Goal: Task Accomplishment & Management: Manage account settings

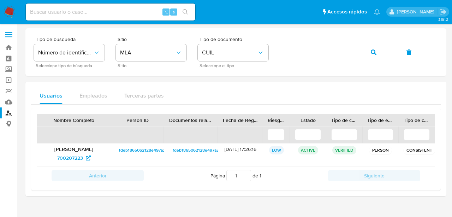
click at [78, 155] on span "700207223" at bounding box center [70, 157] width 26 height 11
click at [372, 52] on icon "button" at bounding box center [373, 52] width 6 height 6
click at [83, 158] on span "1173408175" at bounding box center [73, 157] width 32 height 11
click at [366, 49] on button "button" at bounding box center [373, 52] width 24 height 17
click at [87, 156] on icon at bounding box center [87, 157] width 5 height 5
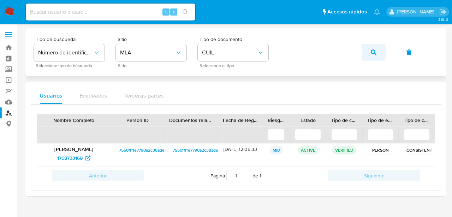
click at [374, 51] on icon "button" at bounding box center [373, 52] width 6 height 6
click at [369, 54] on button "button" at bounding box center [373, 52] width 24 height 17
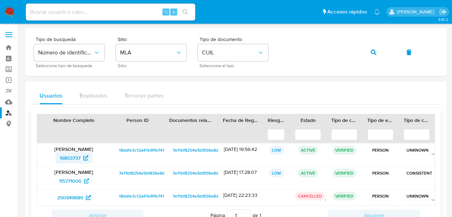
click at [71, 159] on span "19853737" at bounding box center [70, 157] width 21 height 11
click at [367, 56] on button "button" at bounding box center [373, 52] width 24 height 17
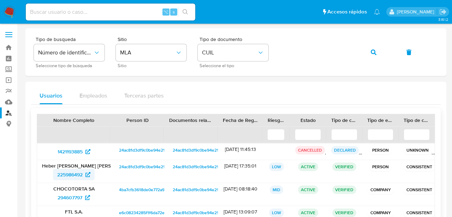
click at [80, 169] on span "225986492" at bounding box center [69, 174] width 25 height 11
click at [368, 52] on button "button" at bounding box center [373, 52] width 24 height 17
click at [371, 52] on div "Tipo de busqueda Número de identificación Seleccione tipo de búsqueda Sitio MLA…" at bounding box center [236, 52] width 404 height 31
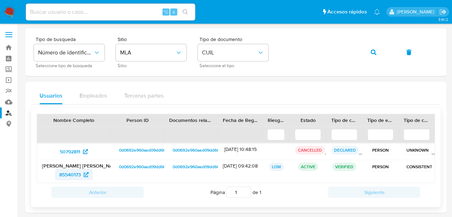
click at [72, 171] on span "85540173" at bounding box center [70, 174] width 22 height 11
click at [369, 53] on button "button" at bounding box center [373, 52] width 24 height 17
click at [371, 52] on div "Tipo de busqueda Número de identificación Seleccione tipo de búsqueda Sitio MLA…" at bounding box center [236, 52] width 404 height 31
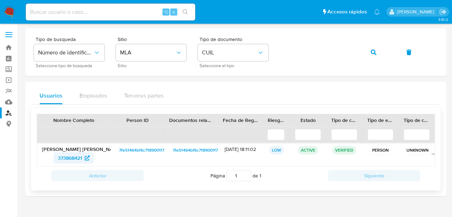
click at [74, 158] on span "373868421" at bounding box center [70, 157] width 24 height 11
click at [376, 50] on button "button" at bounding box center [373, 52] width 24 height 17
click at [59, 159] on span "111813980" at bounding box center [70, 157] width 22 height 11
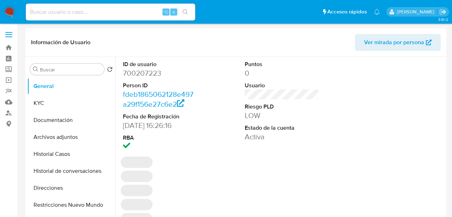
select select "10"
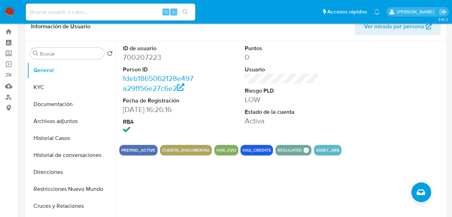
scroll to position [22, 0]
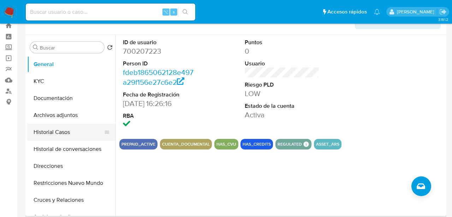
click at [62, 131] on button "Historial Casos" at bounding box center [68, 131] width 83 height 17
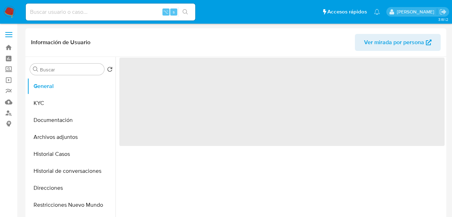
select select "10"
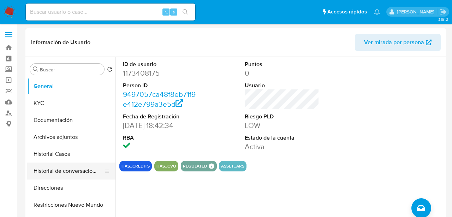
click at [66, 164] on button "Historial de conversaciones" at bounding box center [68, 170] width 83 height 17
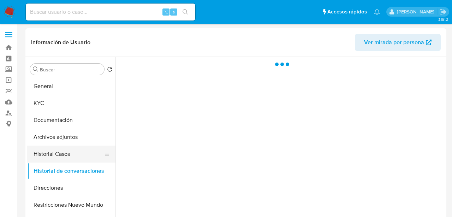
click at [66, 160] on button "Historial Casos" at bounding box center [68, 153] width 83 height 17
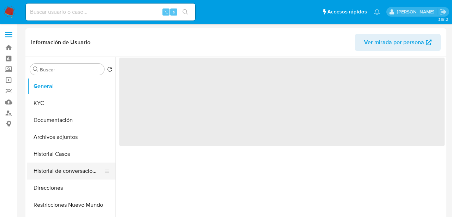
click at [57, 170] on button "Historial de conversaciones" at bounding box center [68, 170] width 83 height 17
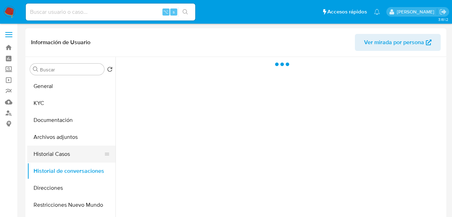
click at [57, 158] on button "Historial Casos" at bounding box center [68, 153] width 83 height 17
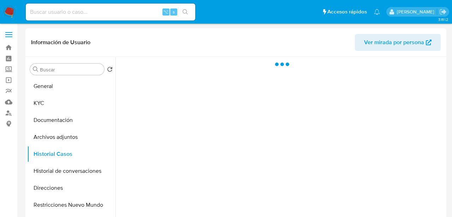
select select "10"
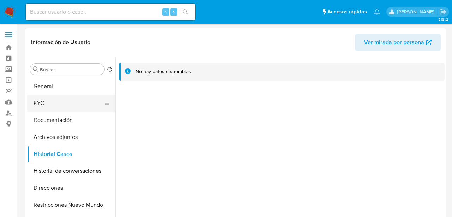
click at [49, 101] on button "KYC" at bounding box center [68, 103] width 83 height 17
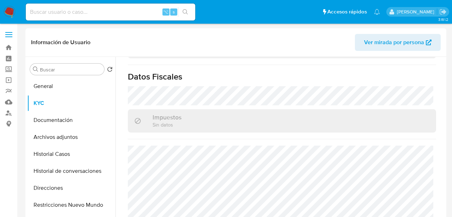
scroll to position [399, 0]
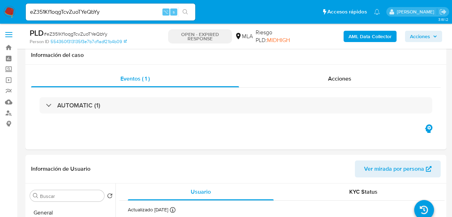
select select "10"
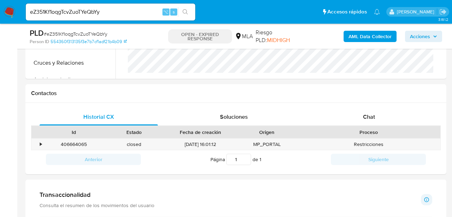
scroll to position [308, 0]
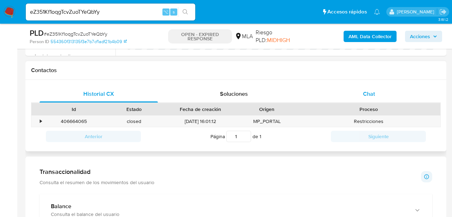
click at [394, 88] on div "Chat" at bounding box center [369, 93] width 118 height 17
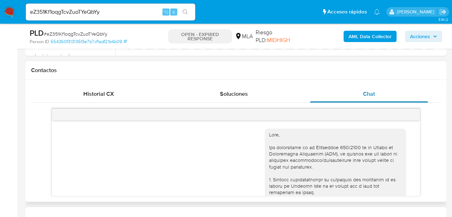
scroll to position [479, 0]
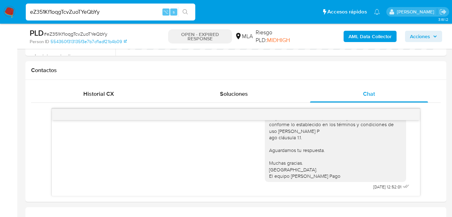
click at [91, 11] on input "eZ351Kf1oqgTcvZuoTYeQbYy" at bounding box center [110, 11] width 169 height 9
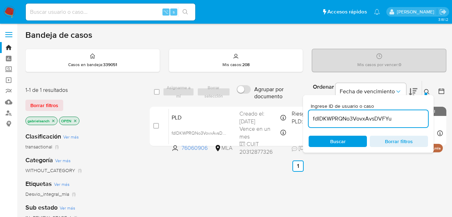
scroll to position [60, 0]
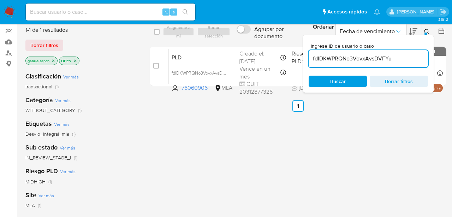
click at [351, 59] on input "fdIDKWPRQNo3VovxAvsDVFYu" at bounding box center [367, 58] width 119 height 9
paste input "eZ351Kf1oqgTcvZuoTYeQbYy"
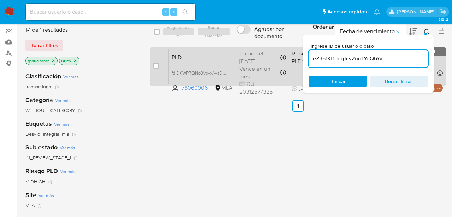
type input "eZ351Kf1oqgTcvZuoTYeQbYy"
click at [157, 64] on input "checkbox" at bounding box center [156, 66] width 6 height 6
checkbox input "true"
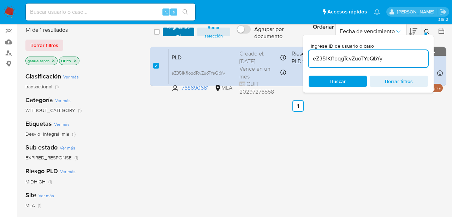
click at [170, 33] on span "Asignarme a mí" at bounding box center [178, 31] width 24 height 7
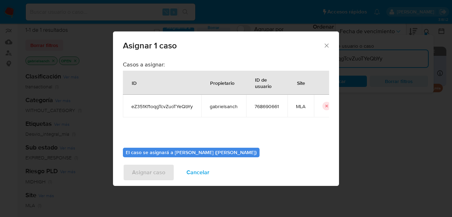
scroll to position [36, 0]
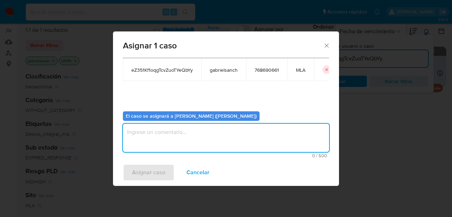
click at [194, 139] on textarea "assign-modal" at bounding box center [226, 137] width 206 height 28
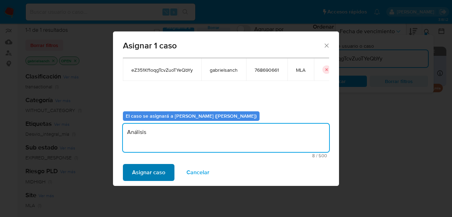
type textarea "Análisis"
click at [137, 174] on span "Asignar caso" at bounding box center [148, 172] width 33 height 16
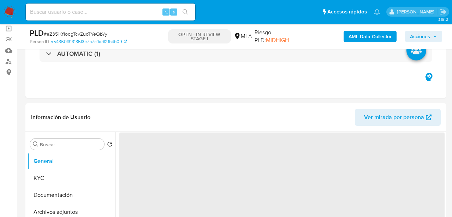
select select "10"
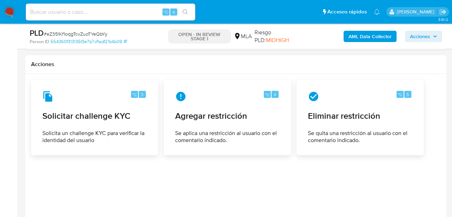
scroll to position [950, 0]
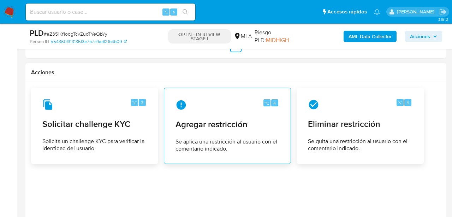
click at [207, 123] on div "⌥ 4 Agregar restricción Se aplica una restricción al usuario con el comentario …" at bounding box center [227, 125] width 115 height 64
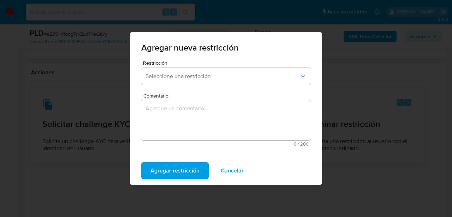
click at [208, 91] on form "Restricción Seleccione una restricción Comentario 0 / 200 200 caracteres restan…" at bounding box center [225, 105] width 169 height 90
click at [208, 83] on button "Seleccione una restricción" at bounding box center [225, 76] width 169 height 17
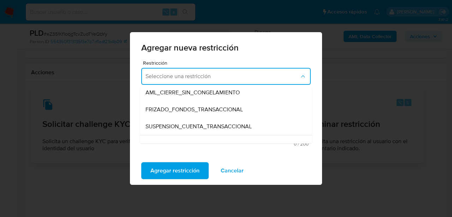
scroll to position [72, 0]
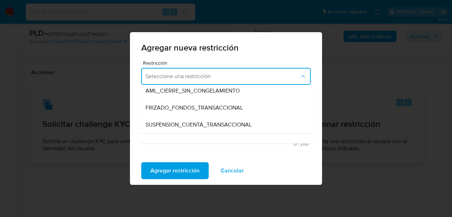
click at [232, 119] on div "SUSPENSION_CUENTA_TRANSACCIONAL" at bounding box center [223, 124] width 157 height 17
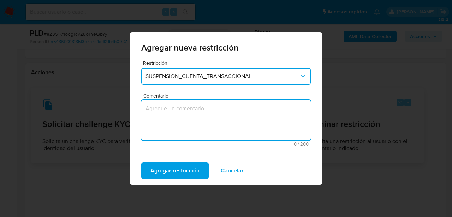
click at [224, 119] on textarea "Comentario" at bounding box center [225, 120] width 169 height 40
type textarea "AML"
click at [192, 168] on span "Agregar restricción" at bounding box center [174, 171] width 49 height 16
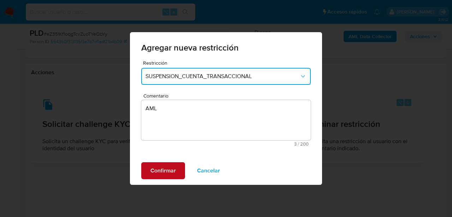
click at [156, 170] on span "Confirmar" at bounding box center [162, 171] width 25 height 16
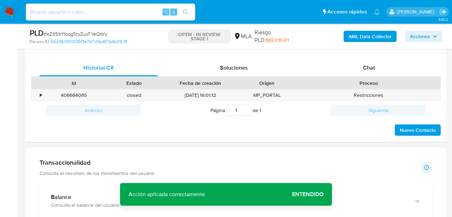
scroll to position [328, 0]
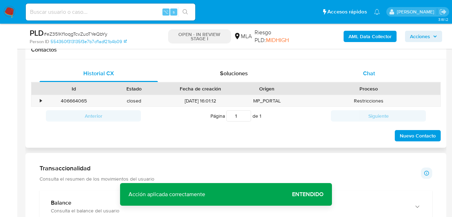
click at [376, 75] on div "Chat" at bounding box center [369, 73] width 118 height 17
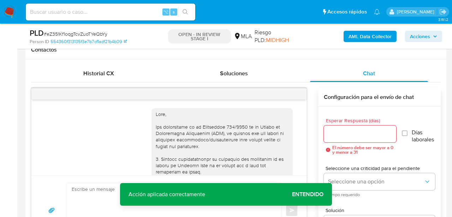
scroll to position [479, 0]
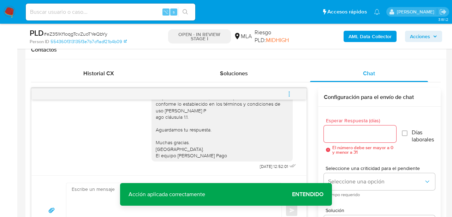
click at [292, 95] on button "menu-action" at bounding box center [288, 93] width 23 height 17
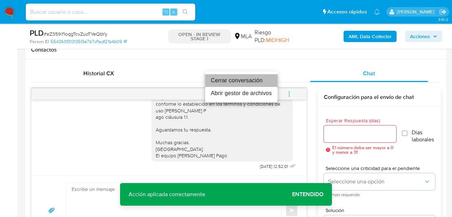
click at [256, 84] on li "Cerrar conversación" at bounding box center [241, 80] width 72 height 13
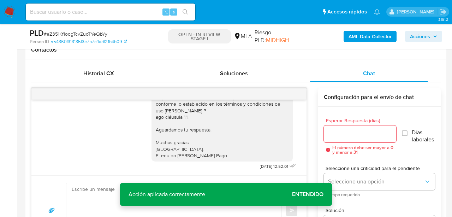
click at [370, 36] on b "AML Data Collector" at bounding box center [369, 36] width 43 height 11
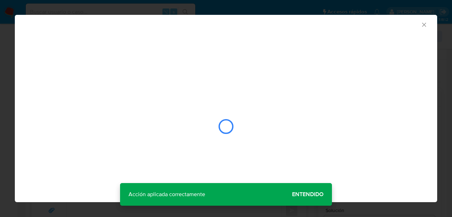
click at [302, 201] on div "AML Data Collector" at bounding box center [226, 108] width 422 height 187
click at [302, 196] on div "AML Data Collector" at bounding box center [226, 108] width 422 height 187
click at [303, 195] on div "AML Data Collector" at bounding box center [226, 108] width 422 height 187
click at [313, 164] on div "closure-recommendation-modal" at bounding box center [226, 104] width 422 height 144
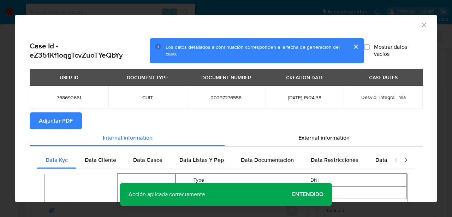
click at [46, 113] on span "Adjuntar PDF" at bounding box center [56, 121] width 34 height 16
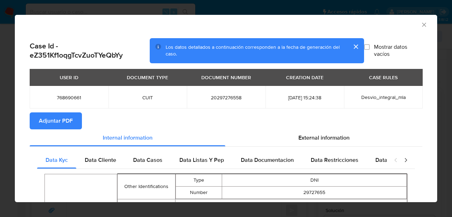
click at [423, 25] on icon "Cerrar ventana" at bounding box center [423, 24] width 7 height 7
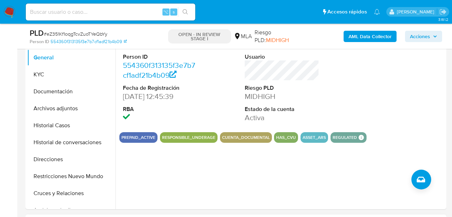
scroll to position [148, 0]
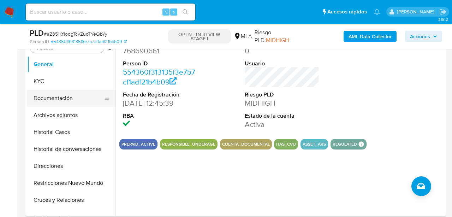
click at [62, 99] on button "Documentación" at bounding box center [68, 98] width 83 height 17
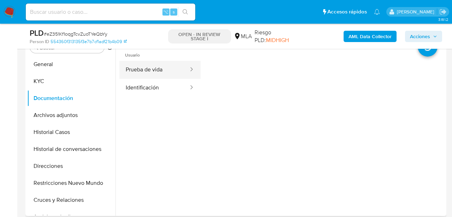
click at [135, 67] on button "Prueba de vida" at bounding box center [154, 70] width 70 height 18
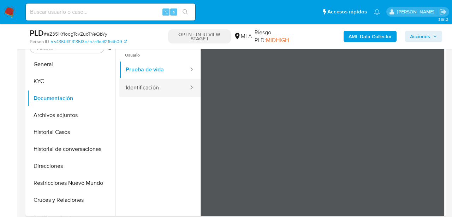
click at [160, 93] on button "Identificación" at bounding box center [154, 88] width 70 height 18
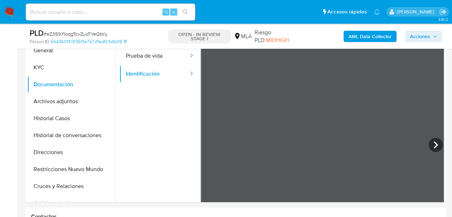
scroll to position [164, 0]
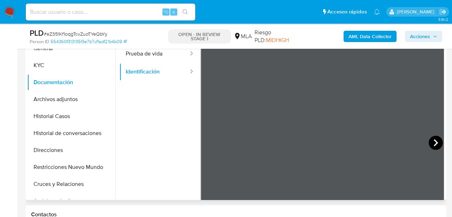
click at [436, 143] on icon at bounding box center [435, 142] width 14 height 14
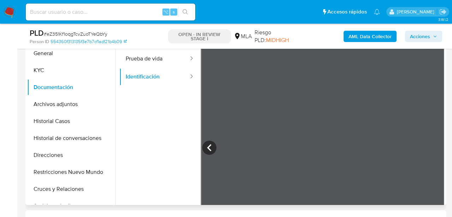
scroll to position [152, 0]
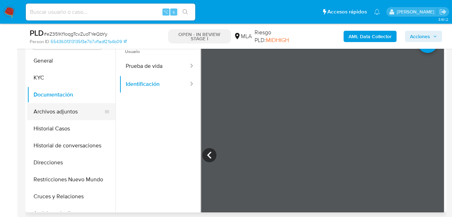
click at [50, 116] on button "Archivos adjuntos" at bounding box center [68, 111] width 83 height 17
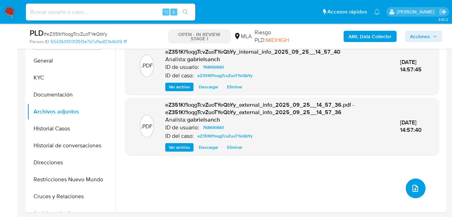
click at [414, 188] on icon "upload-file" at bounding box center [415, 187] width 6 height 7
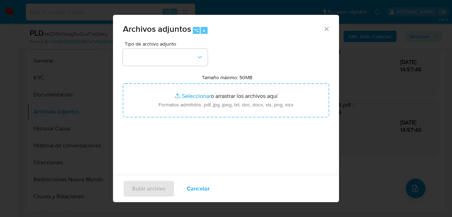
click at [326, 26] on icon "Cerrar" at bounding box center [326, 28] width 7 height 7
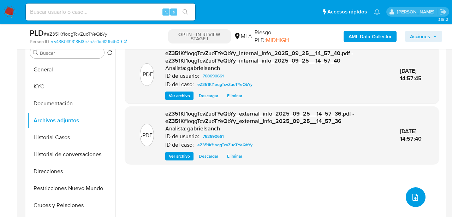
scroll to position [143, 0]
click at [416, 196] on button "upload-file" at bounding box center [415, 197] width 20 height 20
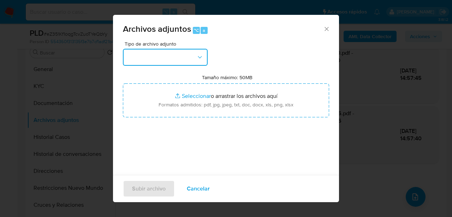
click at [190, 59] on button "button" at bounding box center [165, 57] width 85 height 17
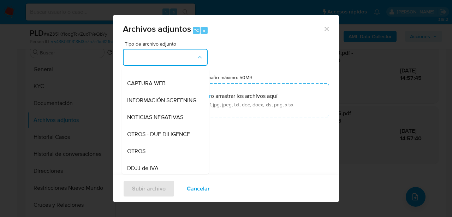
scroll to position [84, 0]
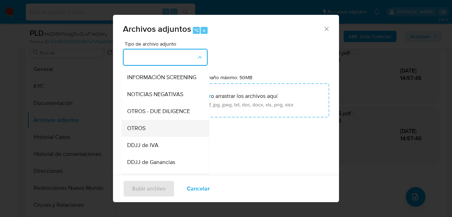
click at [148, 134] on div "OTROS" at bounding box center [163, 128] width 72 height 17
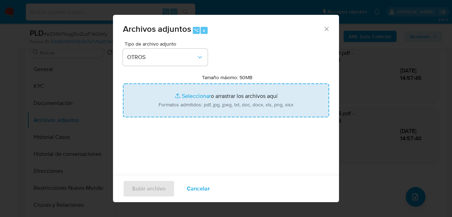
click at [195, 98] on input "Tamaño máximo: 50MB Seleccionar archivos" at bounding box center [226, 100] width 206 height 34
type input "C:\fakepath\Caselog eZ351Kf1oqgTcvZuoTYeQbYy_2025_08_19_08_31_02.docx"
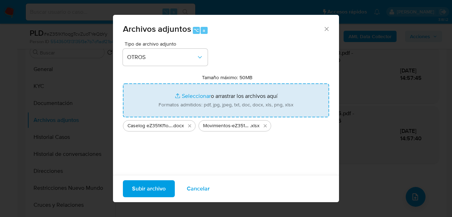
click at [141, 188] on span "Subir archivo" at bounding box center [149, 189] width 34 height 16
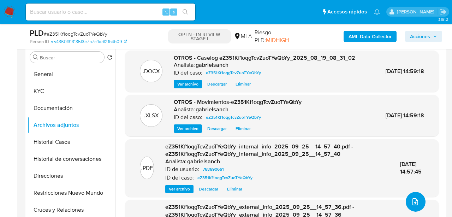
scroll to position [138, 0]
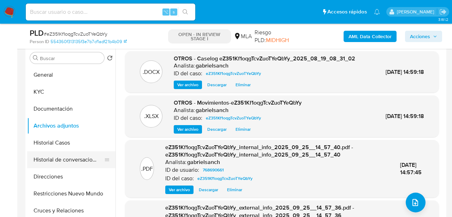
click at [71, 167] on button "Historial de conversaciones" at bounding box center [68, 159] width 83 height 17
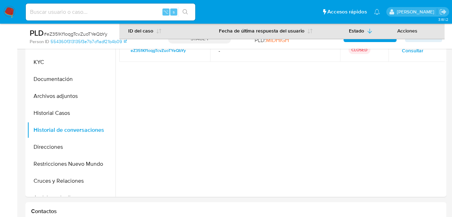
scroll to position [180, 0]
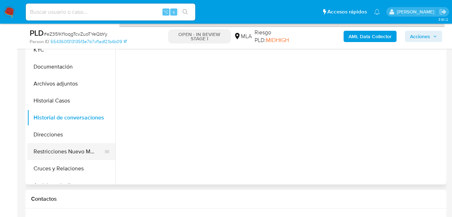
click at [73, 149] on button "Restricciones Nuevo Mundo" at bounding box center [68, 151] width 83 height 17
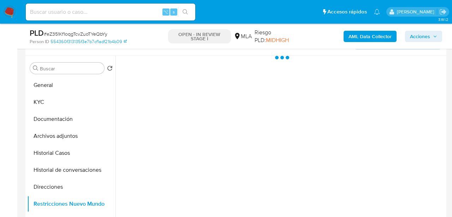
scroll to position [128, 0]
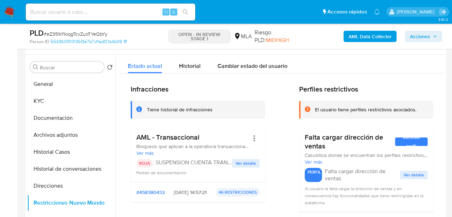
click at [416, 40] on span "Acciones" at bounding box center [420, 36] width 20 height 11
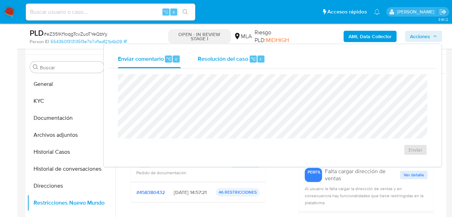
click at [231, 62] on span "Resolución del caso" at bounding box center [223, 58] width 50 height 8
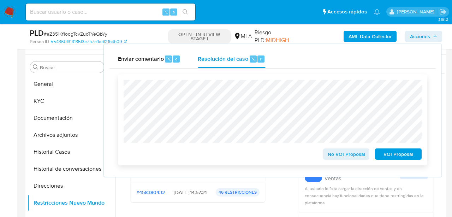
click at [400, 161] on div "No ROI Proposal ROI Proposal" at bounding box center [272, 119] width 309 height 91
click at [400, 155] on span "ROI Proposal" at bounding box center [398, 154] width 37 height 10
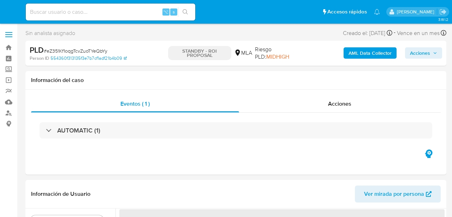
select select "10"
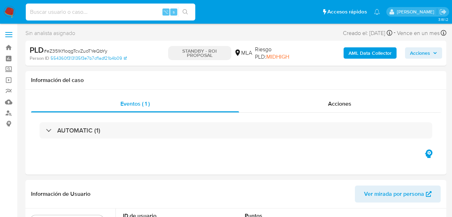
click at [73, 11] on input at bounding box center [110, 11] width 169 height 9
paste input "54cC8ZVozbPYvnyvw7CWGfRI"
type input "54cC8ZVozbPYvnyvw7CWGfRI"
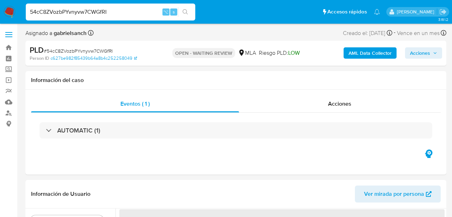
select select "10"
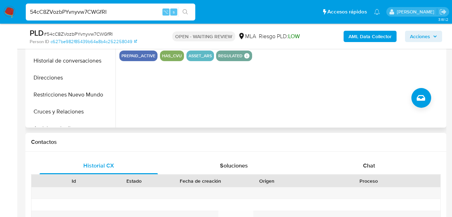
scroll to position [253, 0]
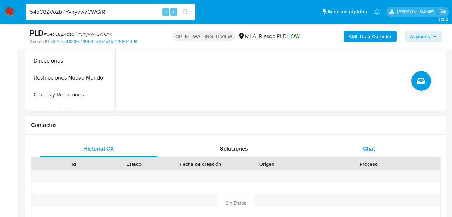
click at [334, 149] on div "Chat" at bounding box center [369, 148] width 118 height 17
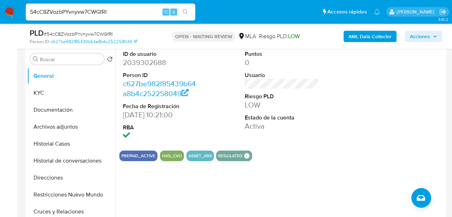
scroll to position [137, 0]
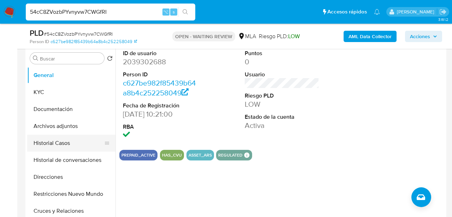
click at [35, 143] on button "Historial Casos" at bounding box center [68, 142] width 83 height 17
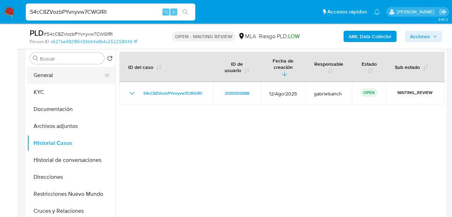
click at [57, 73] on button "General" at bounding box center [68, 75] width 83 height 17
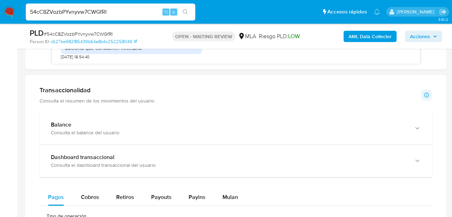
scroll to position [443, 0]
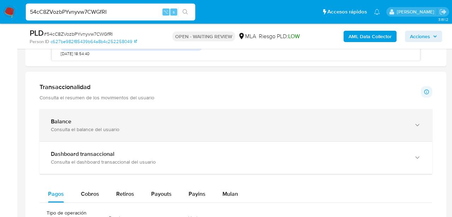
click at [417, 123] on icon "button" at bounding box center [416, 124] width 7 height 7
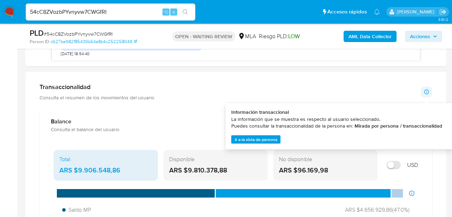
click at [423, 86] on p at bounding box center [425, 91] width 11 height 11
click at [278, 139] on button "Ir a la vista de persona" at bounding box center [255, 139] width 49 height 8
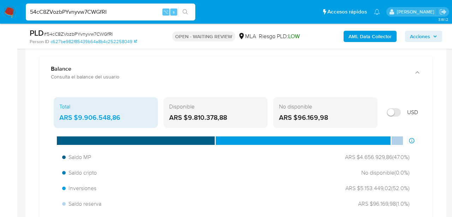
scroll to position [508, 0]
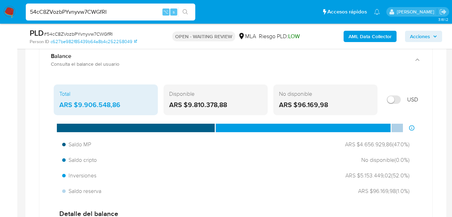
click at [391, 100] on input "Mostrar en USD" at bounding box center [393, 99] width 14 height 8
checkbox input "false"
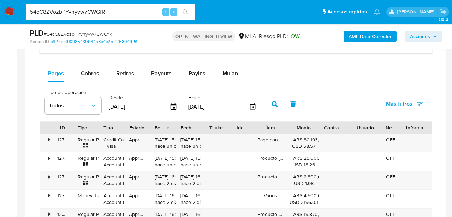
scroll to position [843, 0]
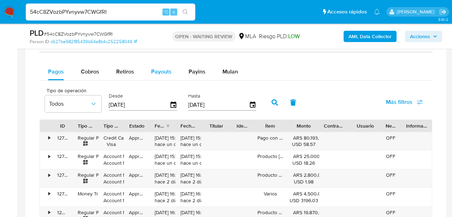
click at [148, 76] on button "Payouts" at bounding box center [161, 71] width 37 height 17
select select "10"
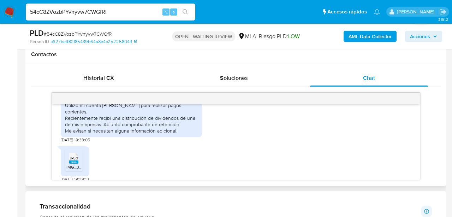
scroll to position [406, 0]
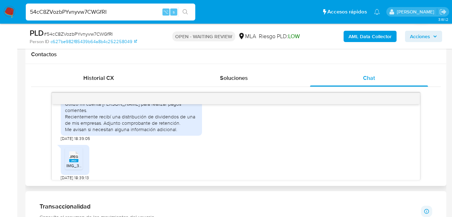
click at [74, 159] on span "JPEG" at bounding box center [73, 156] width 8 height 5
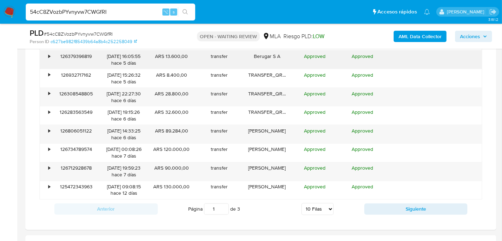
scroll to position [990, 0]
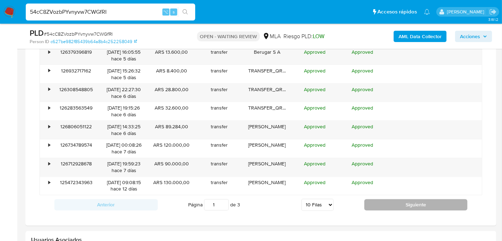
click at [405, 205] on button "Siguiente" at bounding box center [415, 204] width 103 height 11
click at [370, 202] on button "Siguiente" at bounding box center [415, 204] width 103 height 11
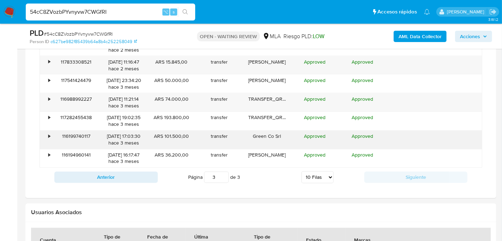
scroll to position [1029, 0]
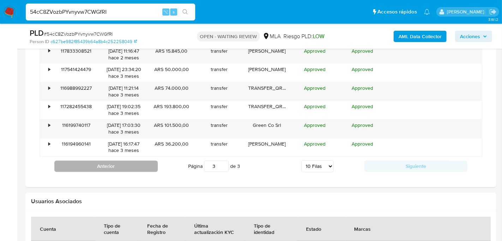
click at [110, 161] on button "Anterior" at bounding box center [105, 165] width 103 height 11
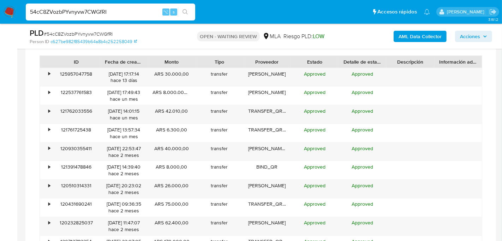
scroll to position [930, 0]
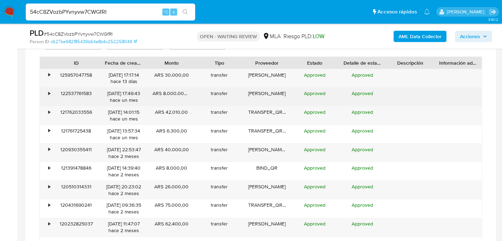
click at [50, 90] on div "•" at bounding box center [49, 93] width 2 height 7
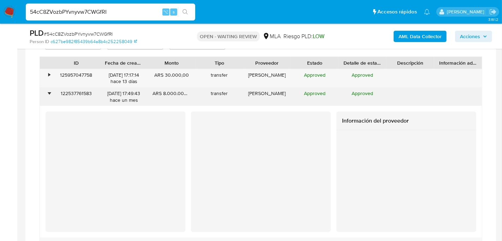
click at [49, 90] on div "•" at bounding box center [49, 93] width 2 height 7
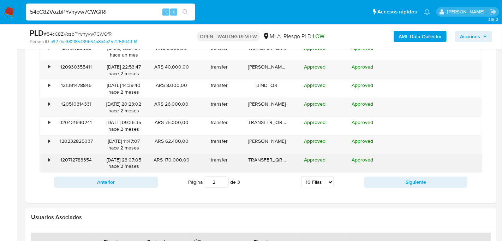
scroll to position [1017, 0]
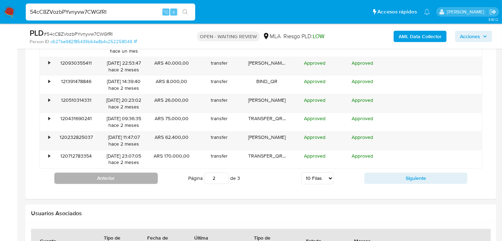
click at [96, 176] on button "Anterior" at bounding box center [105, 177] width 103 height 11
type input "1"
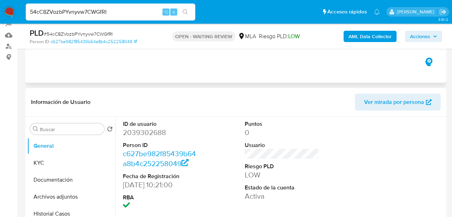
scroll to position [67, 0]
click at [53, 163] on button "KYC" at bounding box center [68, 162] width 83 height 17
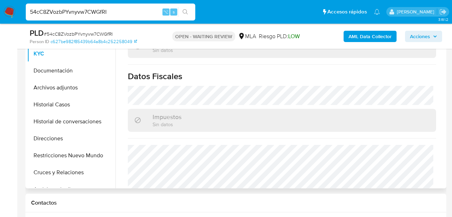
scroll to position [401, 0]
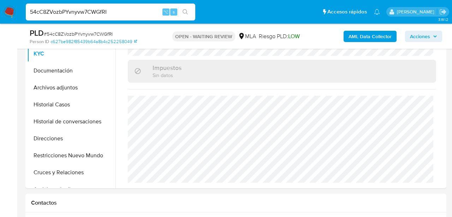
click at [76, 15] on input "54cC8ZVozbPYvnyvw7CWGfRI" at bounding box center [110, 11] width 169 height 9
paste input "O2IzwE60sPOtM4S1qDBtOI3V"
type input "O2IzwE60sPOtM4S1qDBtOI3V"
click at [187, 14] on icon "search-icon" at bounding box center [184, 11] width 5 height 5
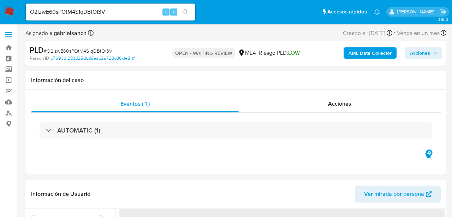
select select "10"
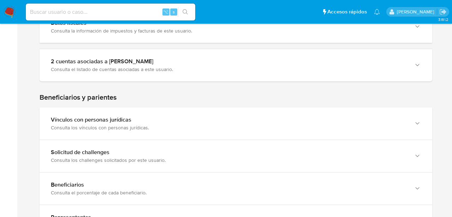
scroll to position [373, 0]
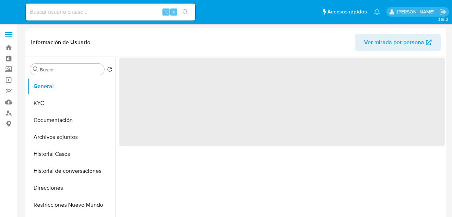
select select "10"
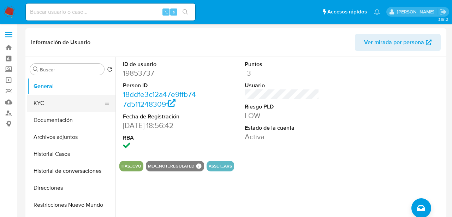
click at [47, 101] on button "KYC" at bounding box center [68, 103] width 83 height 17
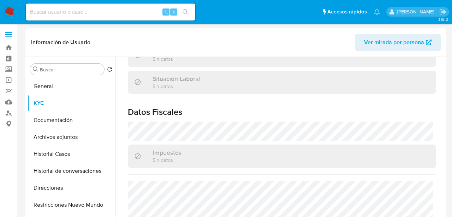
scroll to position [368, 0]
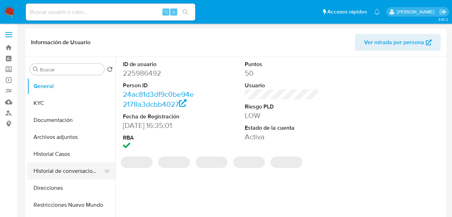
select select "10"
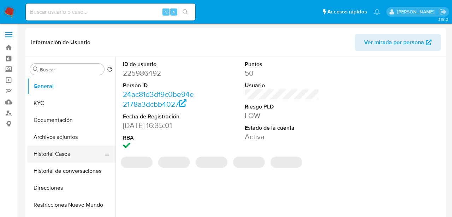
click at [55, 155] on button "Historial Casos" at bounding box center [68, 153] width 83 height 17
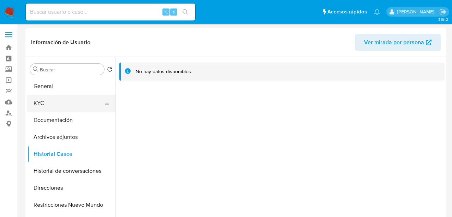
click at [45, 103] on button "KYC" at bounding box center [68, 103] width 83 height 17
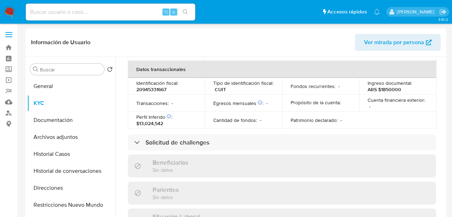
scroll to position [394, 0]
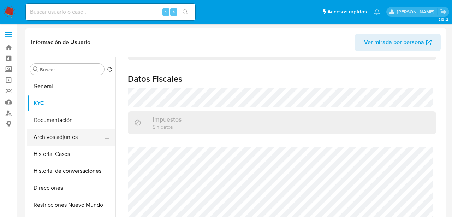
click at [49, 144] on button "Archivos adjuntos" at bounding box center [68, 136] width 83 height 17
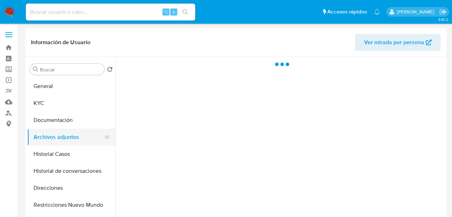
scroll to position [0, 0]
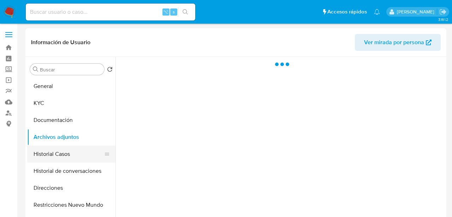
click at [49, 150] on button "Historial Casos" at bounding box center [68, 153] width 83 height 17
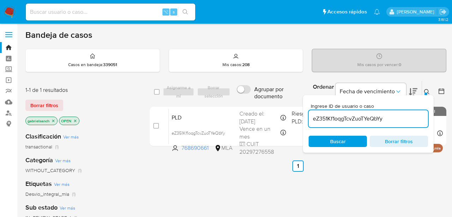
scroll to position [60, 0]
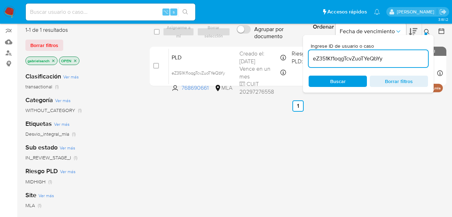
click at [357, 56] on input "eZ351Kf1oqgTcvZuoTYeQbYy" at bounding box center [367, 58] width 119 height 9
paste input "54cC8ZVozbPYvnyvw7CWGfRI"
type input "54cC8ZVozbPYvnyvw7CWGfRI"
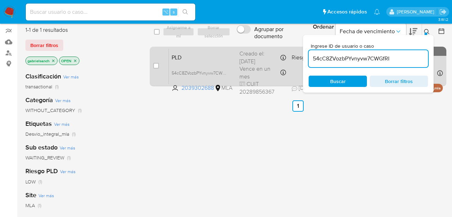
click at [158, 68] on div "case-item-checkbox" at bounding box center [156, 65] width 6 height 7
click at [157, 66] on input "checkbox" at bounding box center [156, 66] width 6 height 6
checkbox input "true"
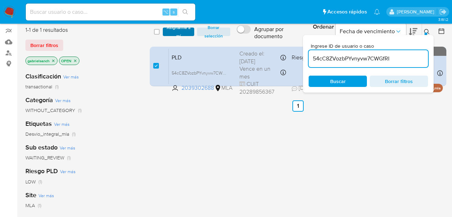
click at [176, 32] on span "Asignarme a mí" at bounding box center [178, 31] width 24 height 7
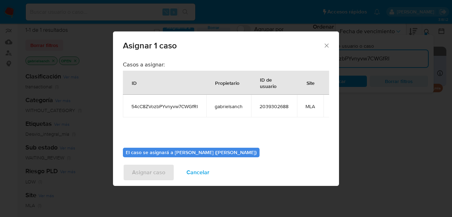
scroll to position [36, 0]
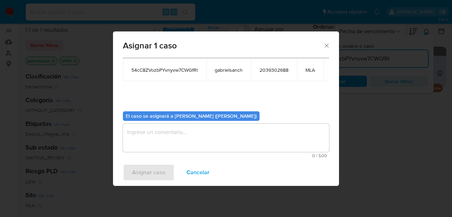
click at [183, 137] on textarea "assign-modal" at bounding box center [226, 137] width 206 height 28
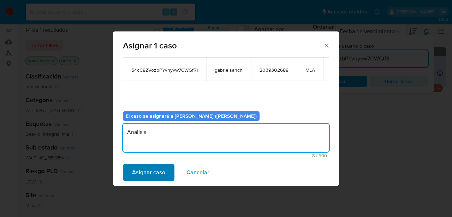
type textarea "Análisis"
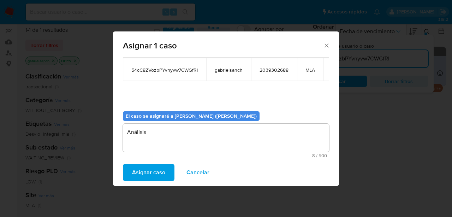
click at [124, 179] on button "Asignar caso" at bounding box center [149, 172] width 52 height 17
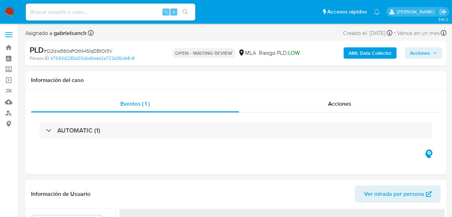
select select "10"
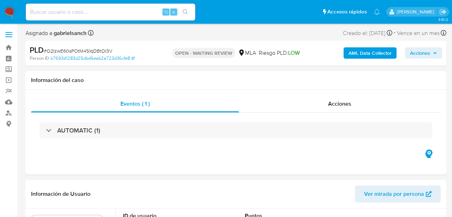
click at [106, 6] on div "⌥ s" at bounding box center [110, 12] width 169 height 17
click at [105, 17] on div "⌥ s" at bounding box center [110, 12] width 169 height 17
click at [104, 14] on input at bounding box center [110, 11] width 169 height 9
paste input "54cC8ZVozbPYvnyvw7CWGfRI"
type input "54cC8ZVozbPYvnyvw7CWGfRI"
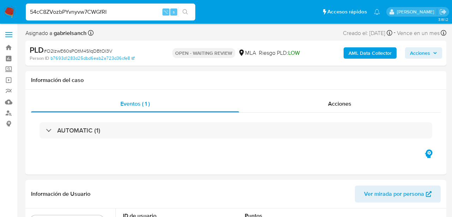
click at [188, 15] on button "search-icon" at bounding box center [185, 12] width 14 height 10
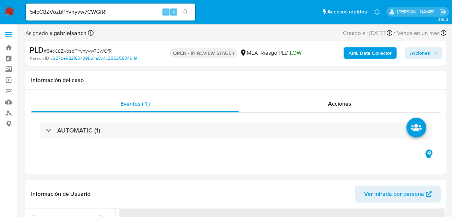
select select "10"
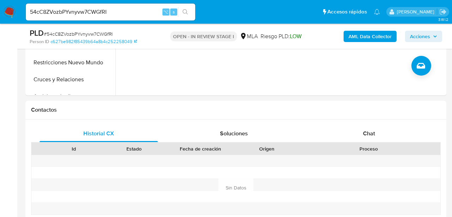
scroll to position [305, 0]
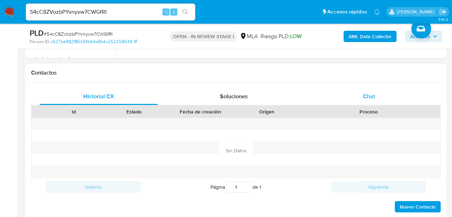
click at [361, 100] on div "Chat" at bounding box center [369, 96] width 118 height 17
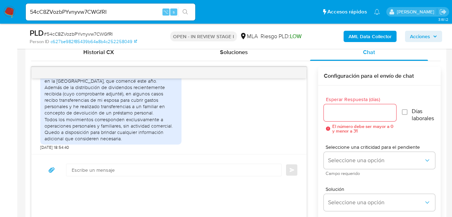
scroll to position [364, 0]
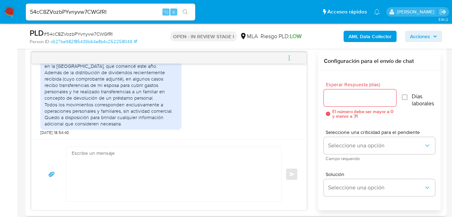
click at [120, 172] on textarea at bounding box center [172, 174] width 201 height 54
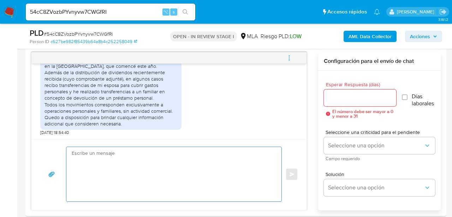
paste textarea "Hola, muchas gracias por tu respuesta. En función de las operaciones registrada…"
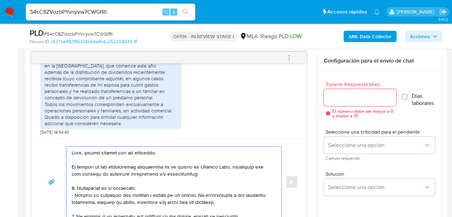
scroll to position [249, 0]
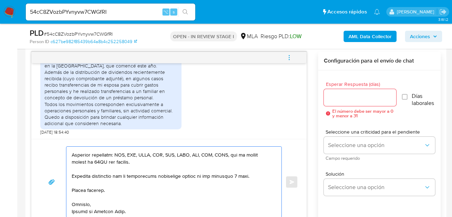
type textarea "Hola, muchas gracias por tu respuesta. En función de las operaciones registrada…"
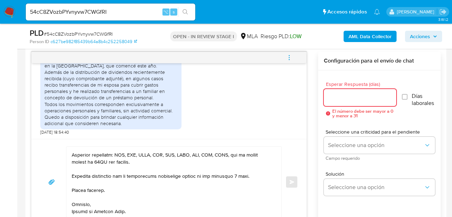
click at [329, 97] on input "Esperar Respuesta (días)" at bounding box center [359, 97] width 72 height 9
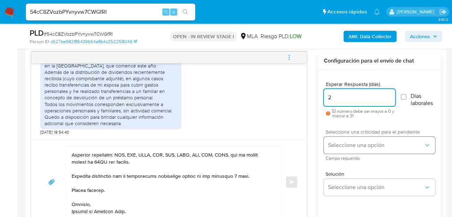
type input "2"
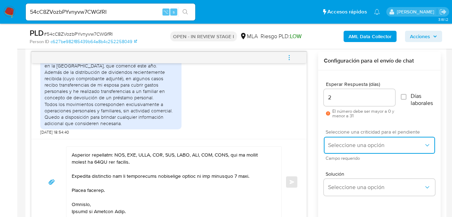
click at [334, 146] on span "Seleccione una opción" at bounding box center [376, 144] width 96 height 7
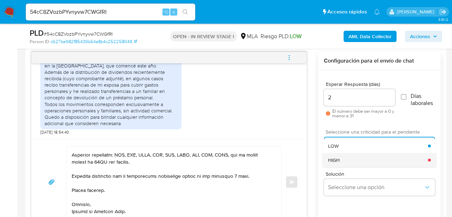
click at [338, 159] on span "HIGH" at bounding box center [334, 160] width 12 height 6
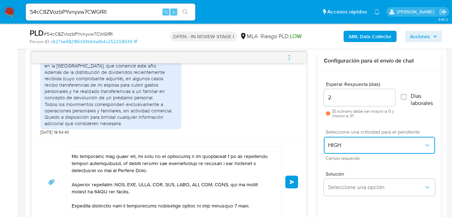
scroll to position [210, 0]
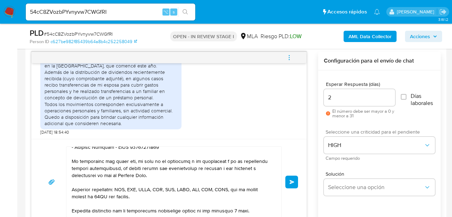
click at [149, 165] on textarea at bounding box center [172, 181] width 201 height 71
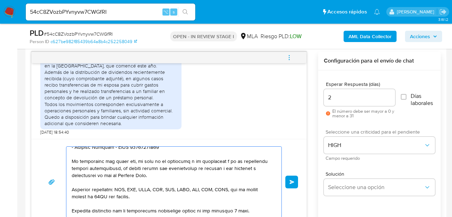
click at [149, 165] on textarea at bounding box center [172, 181] width 201 height 71
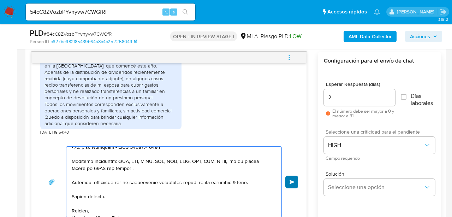
type textarea "Hola, muchas gracias por tu respuesta. En función de las operaciones registrada…"
click at [287, 183] on button "Enviar" at bounding box center [291, 181] width 13 height 13
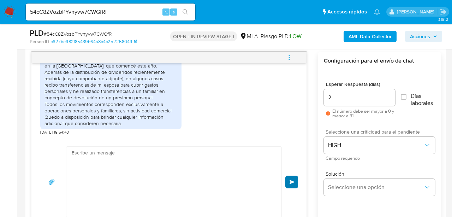
scroll to position [856, 0]
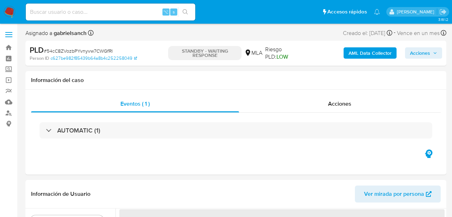
select select "10"
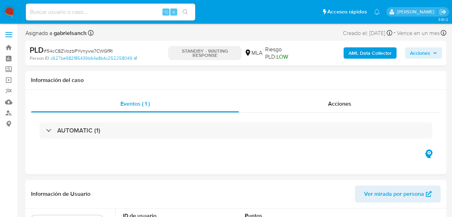
click at [74, 12] on input at bounding box center [110, 11] width 169 height 9
paste input "O2IzwE60sPOtM4S1qDBtOI3V"
type input "O2IzwE60sPOtM4S1qDBtOI3V"
click at [186, 12] on icon "search-icon" at bounding box center [185, 12] width 6 height 6
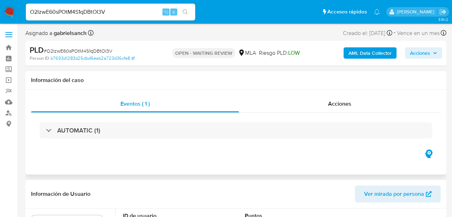
select select "10"
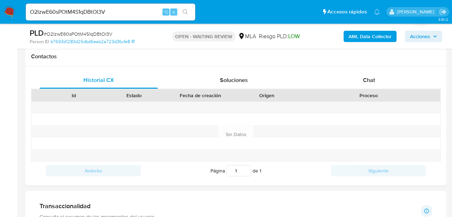
scroll to position [316, 0]
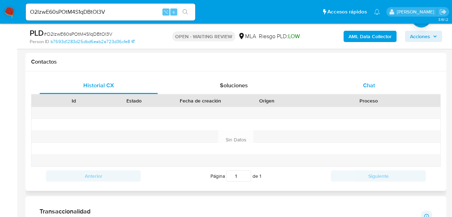
click at [375, 87] on div "Chat" at bounding box center [369, 85] width 118 height 17
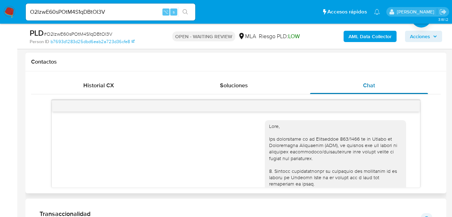
scroll to position [370, 0]
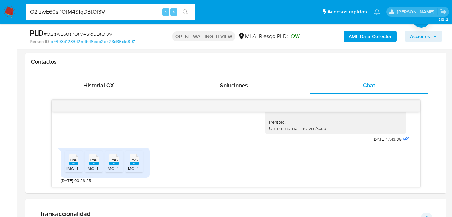
click at [69, 15] on input "O2IzwE60sPOtM4S1qDBtOI3V" at bounding box center [110, 11] width 169 height 9
paste input "2UkfrEWrpyyZPrKQeTowiXR8"
type input "2UkfrEWrpyyZPrKQeTowiXR8"
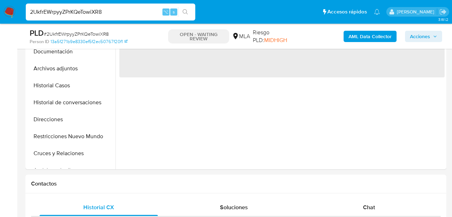
select select "10"
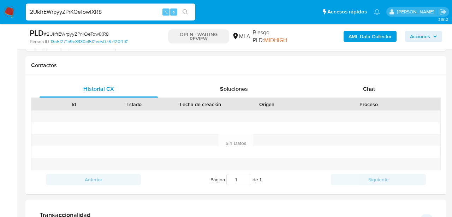
scroll to position [323, 0]
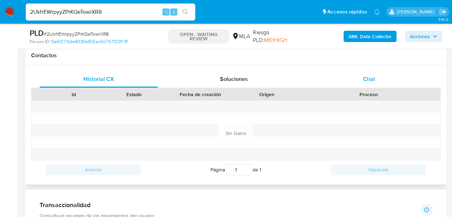
click at [351, 75] on div "Chat" at bounding box center [369, 79] width 118 height 17
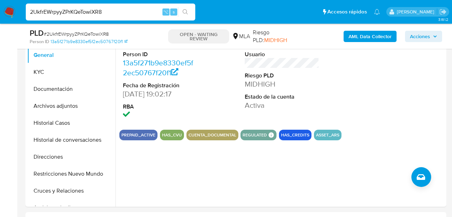
scroll to position [156, 0]
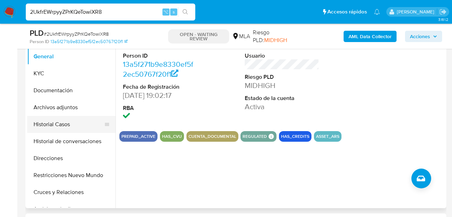
click at [55, 128] on button "Historial Casos" at bounding box center [68, 124] width 83 height 17
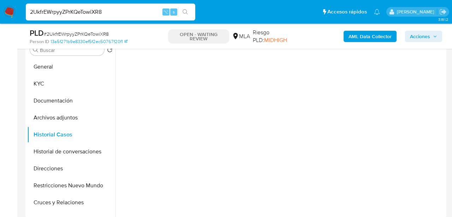
scroll to position [143, 0]
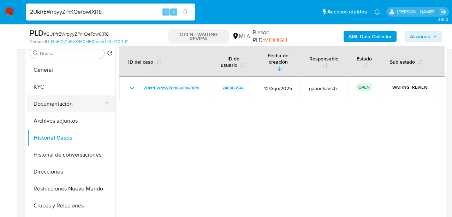
click at [38, 109] on button "Documentación" at bounding box center [68, 103] width 83 height 17
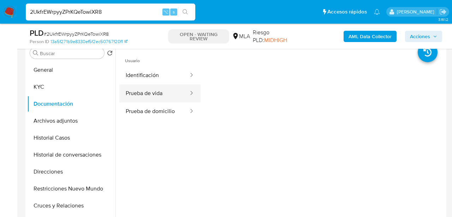
click at [146, 91] on button "Prueba de vida" at bounding box center [154, 93] width 70 height 18
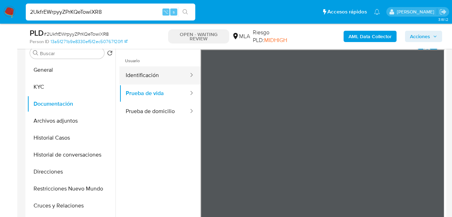
click at [163, 79] on button "Identificación" at bounding box center [154, 75] width 70 height 18
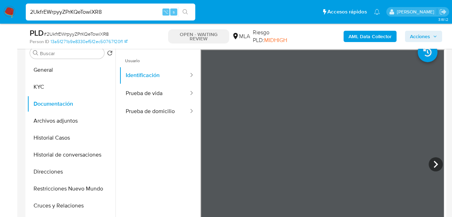
click at [91, 13] on input "2UkfrEWrpyyZPrKQeTowiXR8" at bounding box center [110, 11] width 169 height 9
paste input "IBmSd0Hni2FIgx0JxfPTtoDt"
type input "IBmSd0Hni2FIgx0JxfPTtoDt"
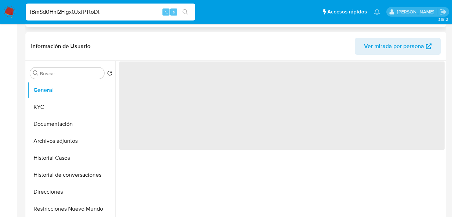
select select "10"
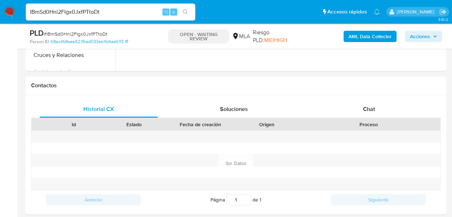
scroll to position [300, 0]
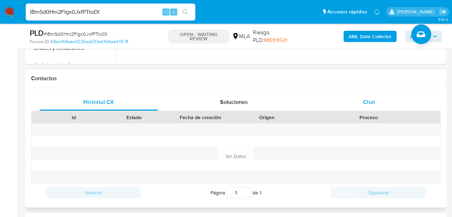
click at [357, 103] on div "Chat" at bounding box center [369, 101] width 118 height 17
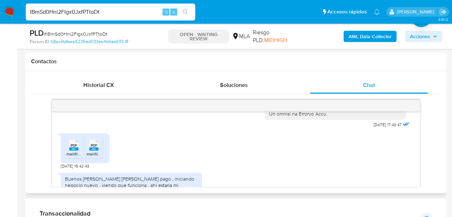
scroll to position [398, 0]
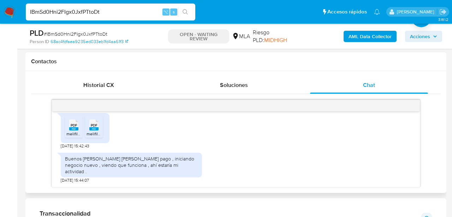
click at [68, 137] on span "melifile2400833405309660935.pdf" at bounding box center [100, 134] width 68 height 6
click at [97, 127] on span "PDF" at bounding box center [94, 125] width 7 height 5
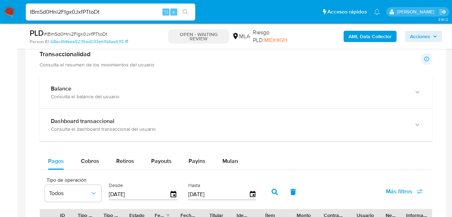
scroll to position [472, 0]
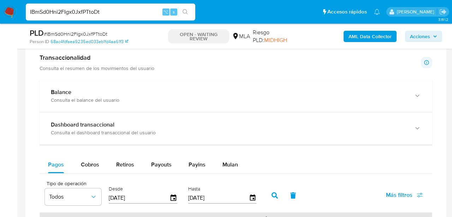
click at [79, 14] on input "IBmSd0Hni2FIgx0JxfPTtoDt" at bounding box center [110, 11] width 169 height 9
paste input "fKsNweYOAElXHeDculayRlTh"
type input "fKsNweYOAElXHeDculayRlTh"
click at [187, 11] on icon "search-icon" at bounding box center [185, 12] width 6 height 6
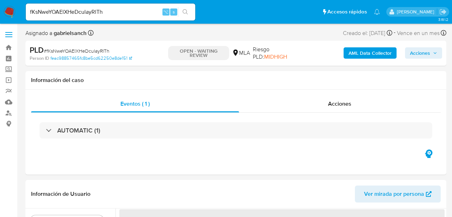
select select "10"
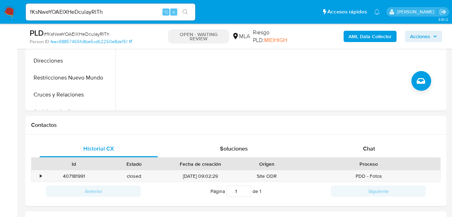
scroll to position [253, 0]
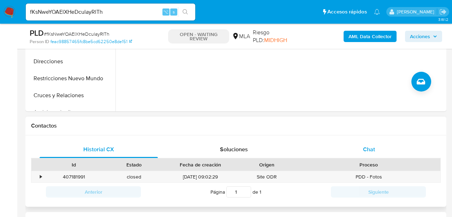
click at [359, 151] on div "Chat" at bounding box center [369, 149] width 118 height 17
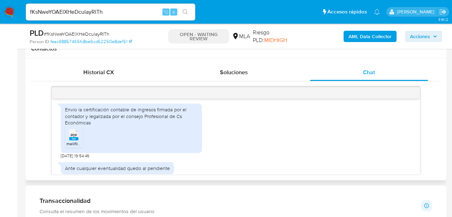
scroll to position [387, 0]
click at [69, 141] on icon "PDF" at bounding box center [73, 135] width 9 height 12
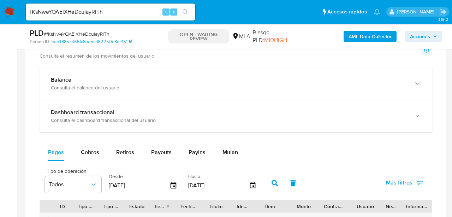
scroll to position [486, 0]
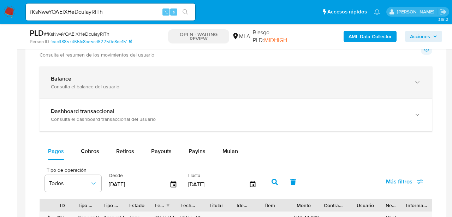
click at [418, 81] on icon "button" at bounding box center [416, 82] width 7 height 7
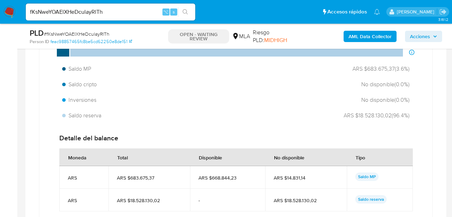
scroll to position [575, 0]
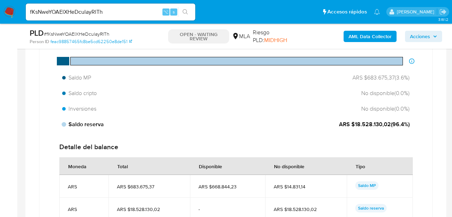
drag, startPoint x: 352, startPoint y: 123, endPoint x: 388, endPoint y: 125, distance: 36.7
click at [388, 125] on span "ARS $18.528.130,02 ( 96.4 %)" at bounding box center [374, 124] width 71 height 8
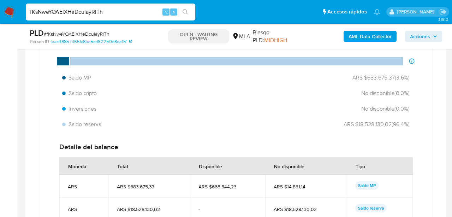
click at [68, 11] on input "fKsNweYOAElXHeDculayRlTh" at bounding box center [110, 11] width 169 height 9
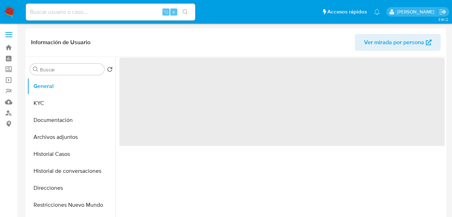
select select "10"
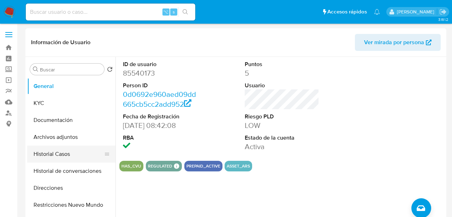
click at [54, 153] on button "Historial Casos" at bounding box center [68, 153] width 83 height 17
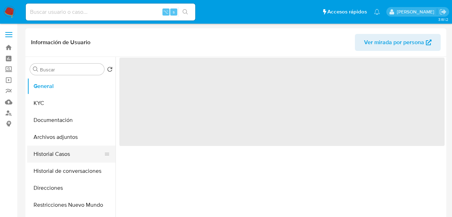
click at [55, 158] on button "Historial Casos" at bounding box center [68, 153] width 83 height 17
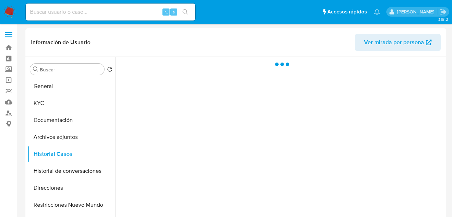
select select "10"
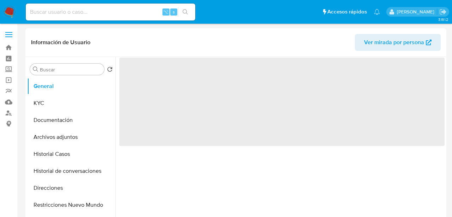
select select "10"
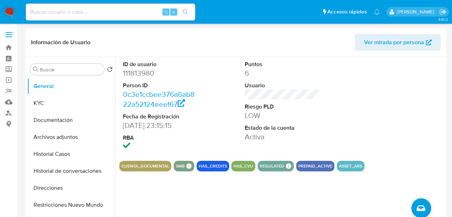
click at [59, 159] on button "Historial Casos" at bounding box center [71, 153] width 88 height 17
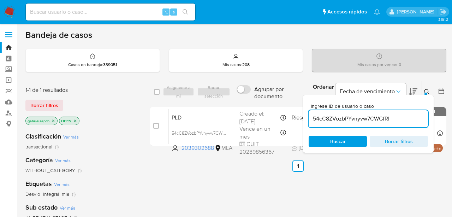
scroll to position [60, 0]
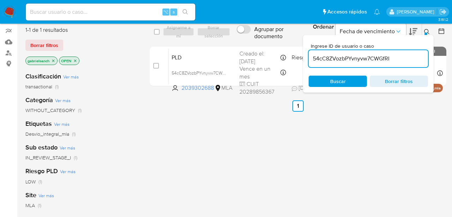
click at [347, 61] on input "54cC8ZVozbPYvnyvw7CWGfRI" at bounding box center [367, 58] width 119 height 9
paste input "fKsNweYOAElXHeDculayRlTh"
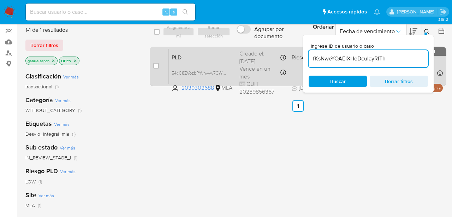
type input "fKsNweYOAElXHeDculayRlTh"
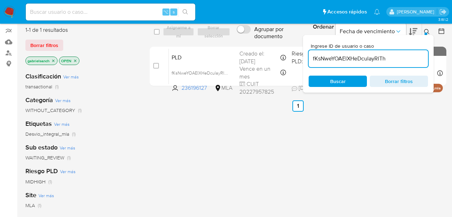
click at [156, 66] on input "checkbox" at bounding box center [156, 66] width 6 height 6
checkbox input "true"
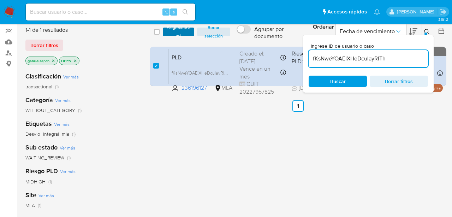
click at [180, 35] on span "Asignarme a mí" at bounding box center [178, 31] width 24 height 7
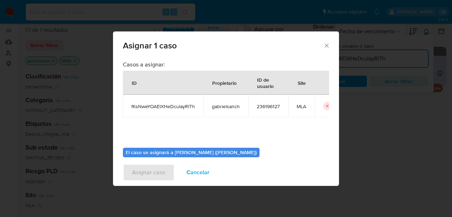
scroll to position [36, 0]
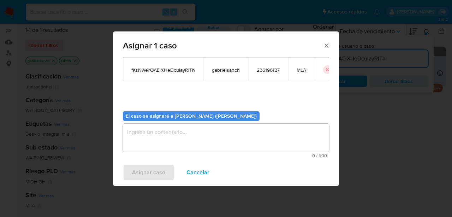
click at [190, 130] on textarea "assign-modal" at bounding box center [226, 137] width 206 height 28
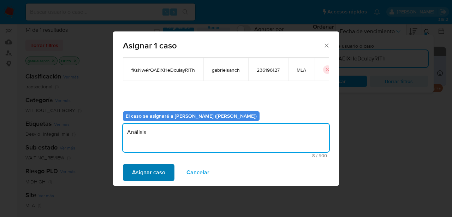
type textarea "Análisis"
click at [155, 165] on span "Asignar caso" at bounding box center [148, 172] width 33 height 16
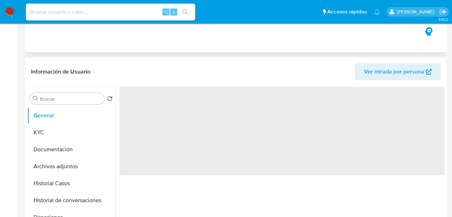
select select "10"
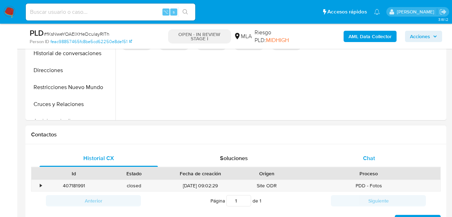
click at [384, 157] on div "Chat" at bounding box center [369, 158] width 118 height 17
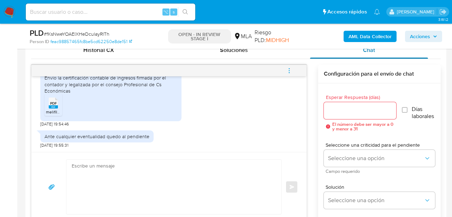
scroll to position [355, 0]
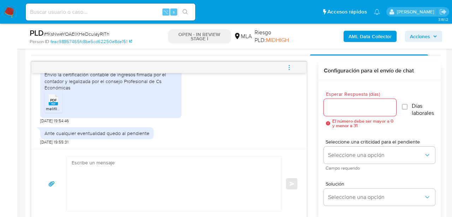
click at [149, 181] on textarea at bounding box center [172, 183] width 201 height 54
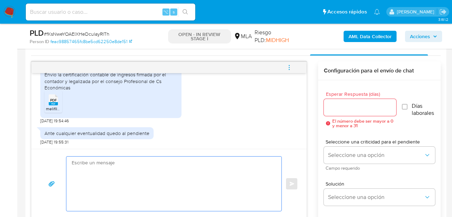
paste textarea "Lore, ipsumd sitamet con ad elitseddo. Ei temp inci, utlab etd ma aliquaenimadm…"
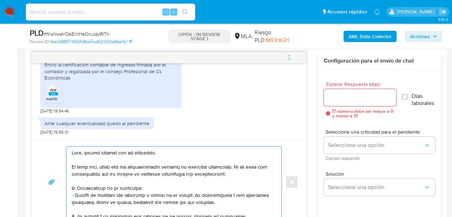
scroll to position [249, 0]
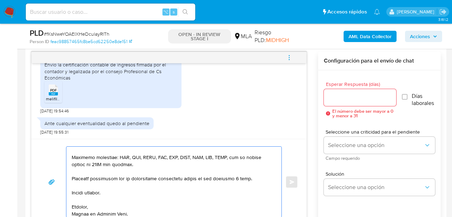
type textarea "Lore, ipsumd sitamet con ad elitseddo. Ei temp inci, utlab etd ma aliquaenimadm…"
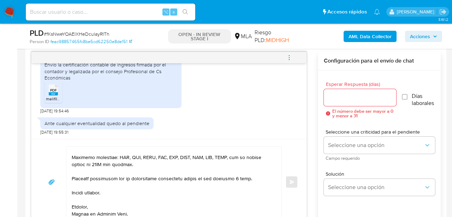
click at [350, 109] on span "El número debe ser mayor a 0 y menor a 31" at bounding box center [364, 113] width 64 height 9
click at [347, 102] on div at bounding box center [359, 97] width 72 height 17
click at [340, 96] on input "Esperar Respuesta (días)" at bounding box center [359, 97] width 72 height 9
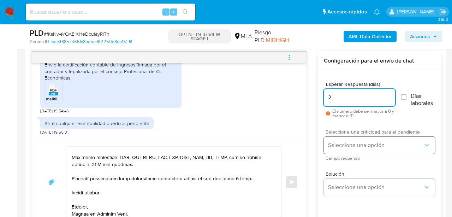
type input "2"
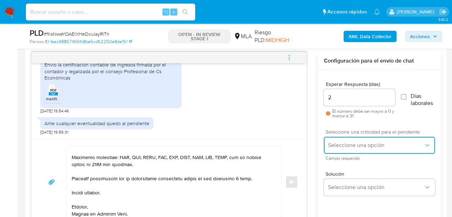
click at [336, 148] on button "Seleccione una opción" at bounding box center [378, 145] width 111 height 17
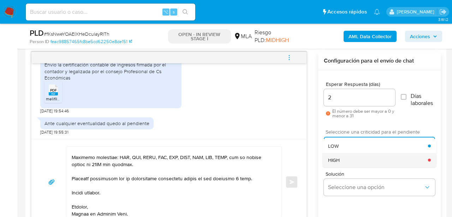
click at [339, 162] on span "HIGH" at bounding box center [334, 160] width 12 height 6
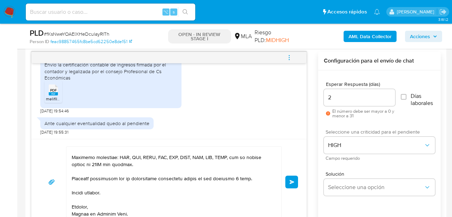
click at [290, 184] on button "Enviar" at bounding box center [291, 181] width 13 height 13
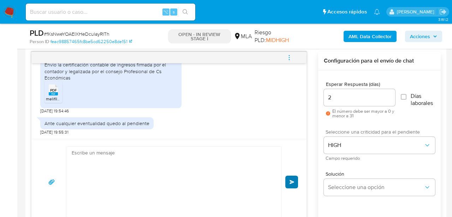
scroll to position [777, 0]
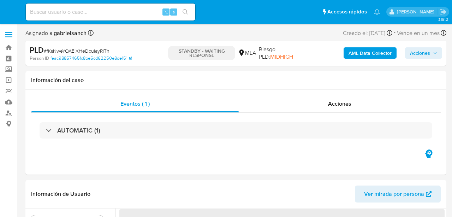
select select "10"
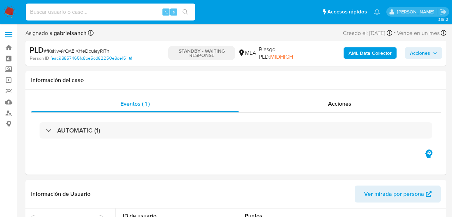
click at [92, 13] on input at bounding box center [110, 11] width 169 height 9
paste input "26Y3U1Cq3NzQRpAz7bLCbCmX"
type input "26Y3U1Cq3NzQRpAz7bLCbCmX"
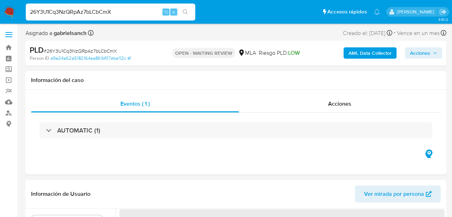
select select "10"
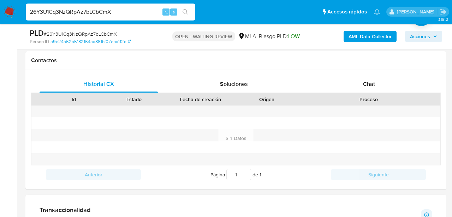
scroll to position [320, 0]
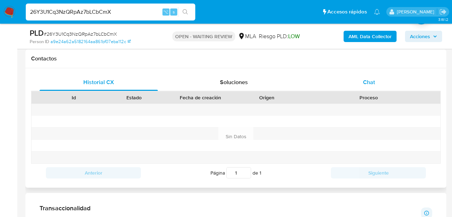
click at [368, 84] on span "Chat" at bounding box center [369, 82] width 12 height 8
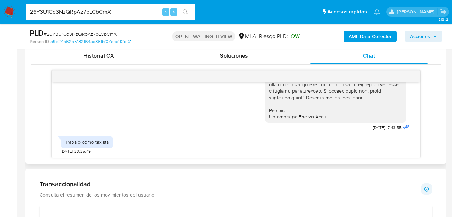
scroll to position [352, 0]
click at [103, 9] on input "26Y3U1Cq3NzQRpAz7bLCbCmX" at bounding box center [110, 11] width 169 height 9
paste input "VZs4zThGMZ134efENjwibVwD"
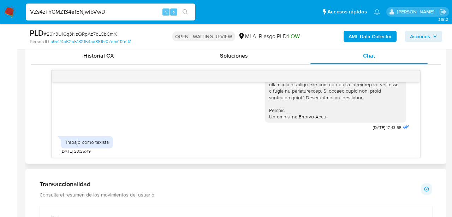
type input "VZs4zThGMZ134efENjwibVwD"
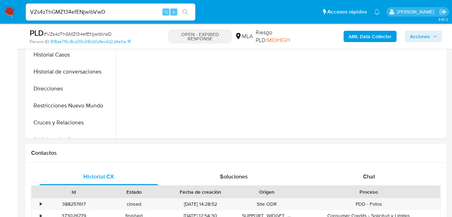
scroll to position [230, 0]
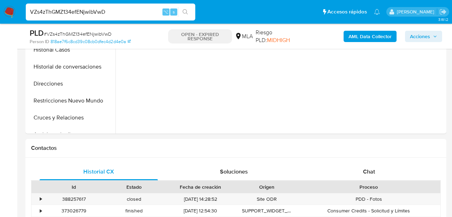
select select "10"
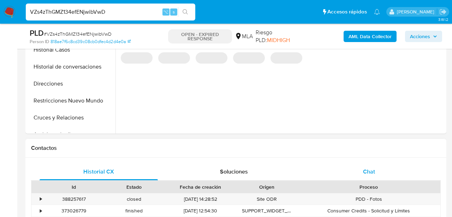
click at [377, 175] on div "Chat" at bounding box center [369, 171] width 118 height 17
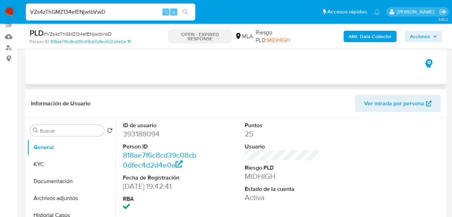
scroll to position [62, 0]
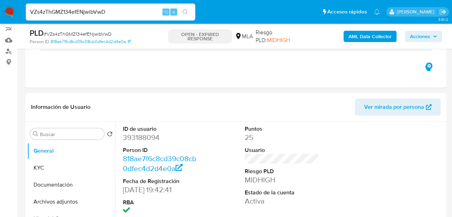
click at [78, 10] on input "VZs4zThGMZ134efENjwibVwD" at bounding box center [110, 11] width 169 height 9
paste input "LEAhITSm9vCUxDpaMJZ6ib7v"
type input "LEAhITSm9vCUxDpaMJZ6ib7v"
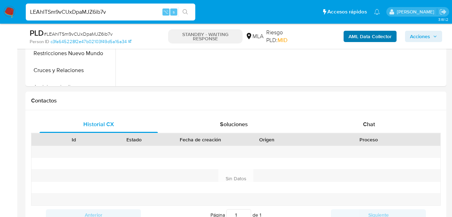
scroll to position [93, 0]
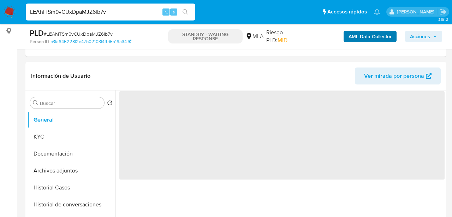
select select "10"
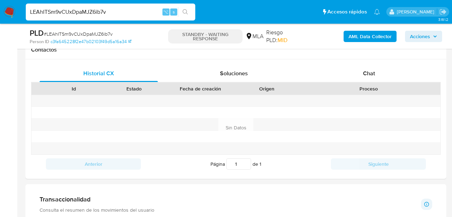
scroll to position [328, 0]
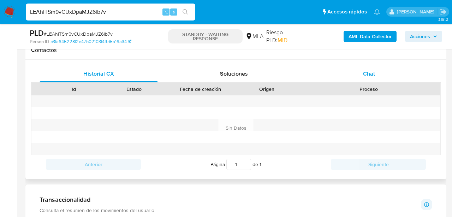
click at [310, 78] on div "Chat" at bounding box center [369, 73] width 118 height 17
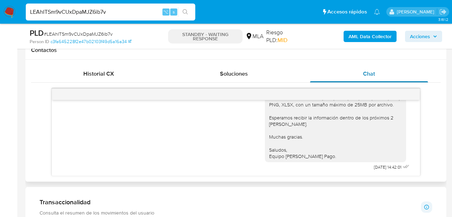
scroll to position [0, 0]
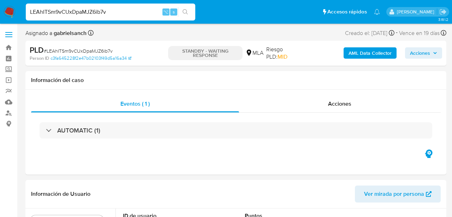
click at [101, 11] on input "LEAhITSm9vCUxDpaMJZ6ib7v" at bounding box center [110, 11] width 169 height 9
paste input "yokPnvfV3J6aQ7ExkuRqSeeM"
type input "yokPnvfV3J6aQ7ExkuRqSeeM"
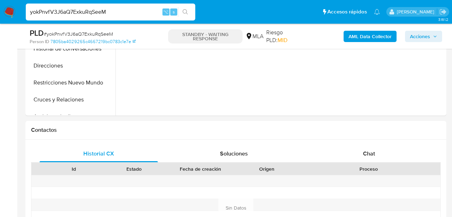
select select "10"
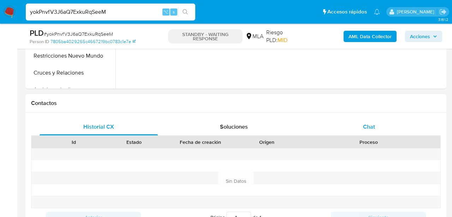
scroll to position [279, 0]
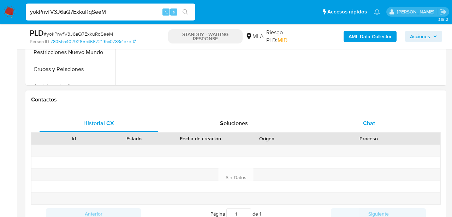
click at [364, 115] on div "Chat" at bounding box center [369, 123] width 118 height 17
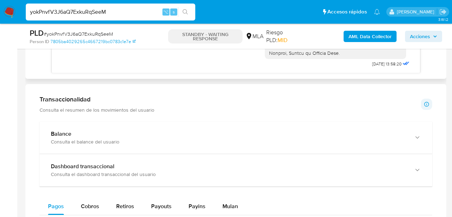
scroll to position [453, 0]
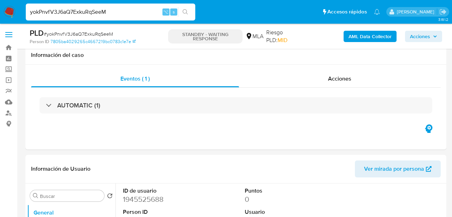
select select "10"
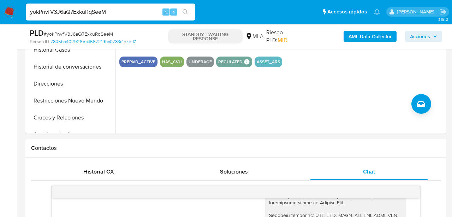
scroll to position [176, 0]
